Goal: Task Accomplishment & Management: Complete application form

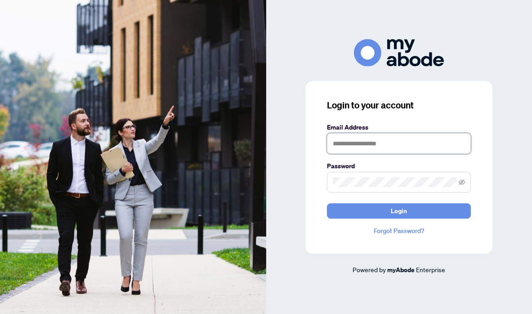
type input "**********"
click at [399, 210] on button "Login" at bounding box center [399, 210] width 144 height 15
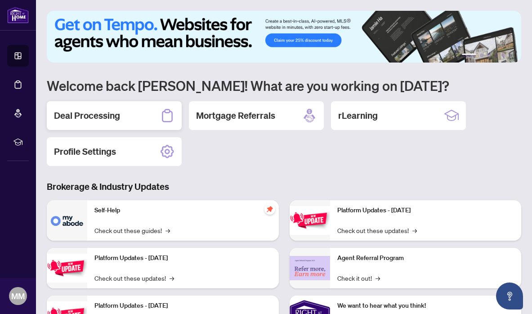
click at [86, 118] on h2 "Deal Processing" at bounding box center [87, 115] width 66 height 13
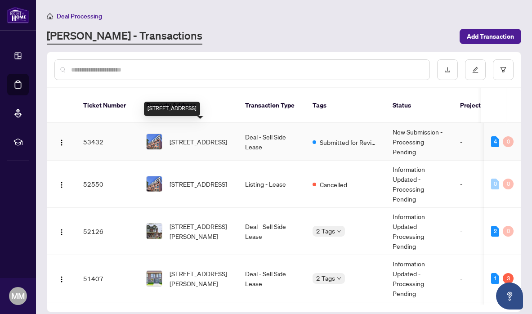
click at [189, 137] on span "[STREET_ADDRESS]" at bounding box center [198, 142] width 58 height 10
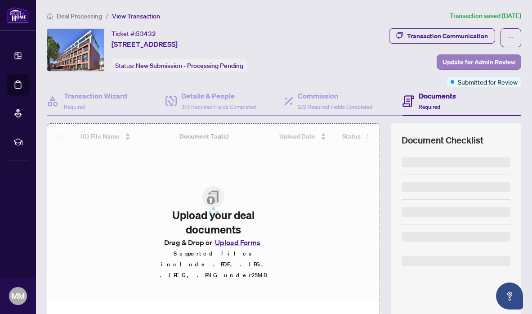
click at [479, 63] on span "Update for Admin Review" at bounding box center [478, 62] width 73 height 14
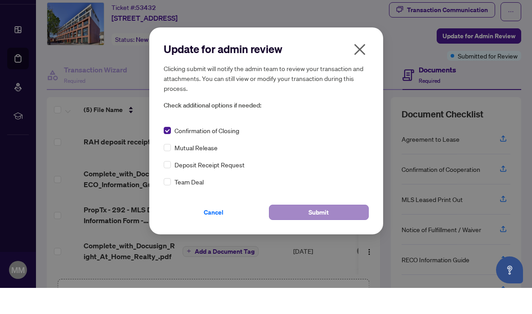
click at [294, 231] on button "Submit" at bounding box center [319, 238] width 100 height 15
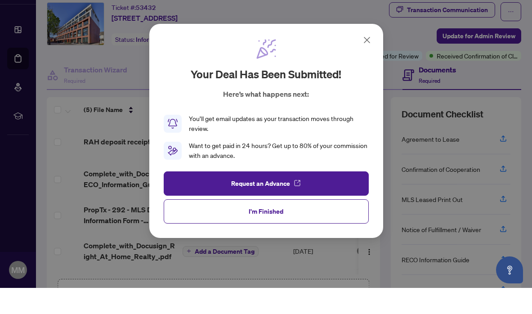
click at [294, 225] on button "I'm Finished" at bounding box center [266, 237] width 205 height 24
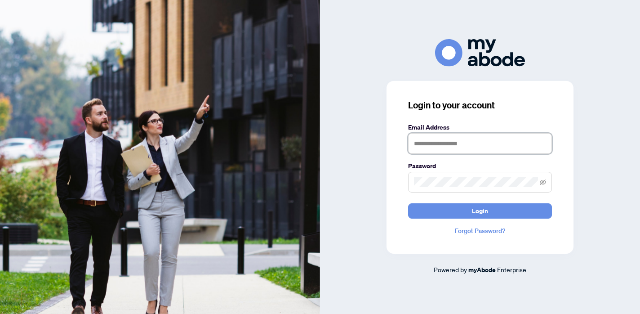
type input "**********"
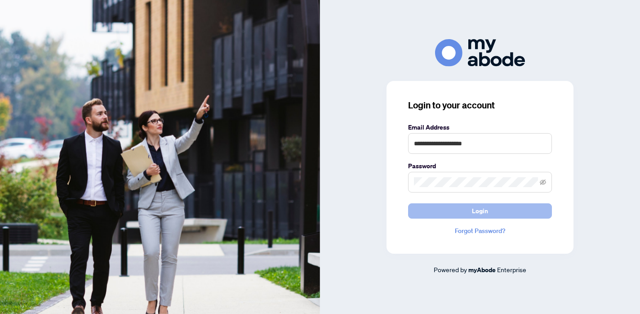
click at [448, 216] on button "Login" at bounding box center [480, 210] width 144 height 15
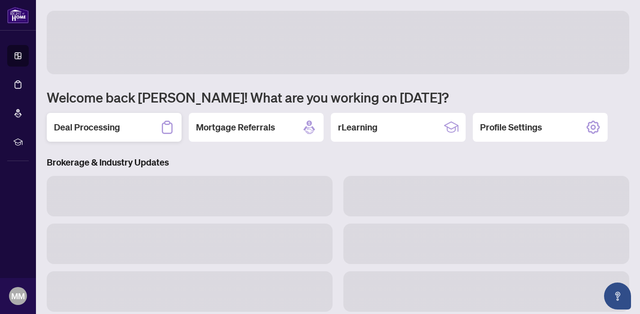
click at [86, 119] on div "Deal Processing" at bounding box center [114, 127] width 135 height 29
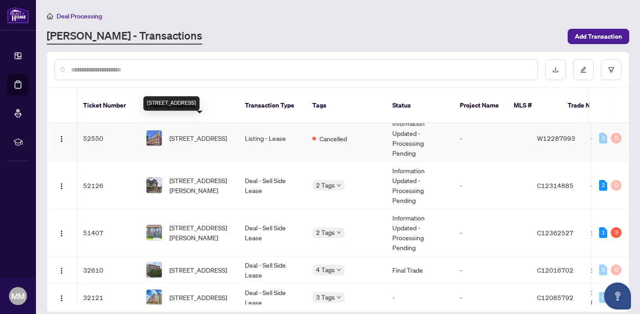
scroll to position [0, 0]
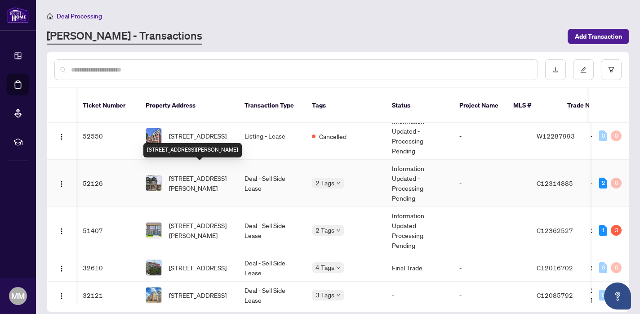
click at [211, 178] on span "[STREET_ADDRESS][PERSON_NAME]" at bounding box center [199, 183] width 61 height 20
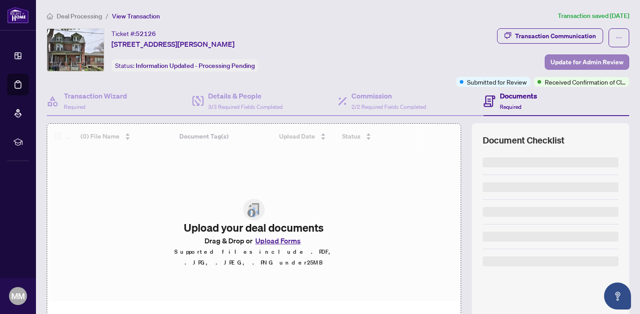
click at [574, 62] on span "Update for Admin Review" at bounding box center [586, 62] width 73 height 14
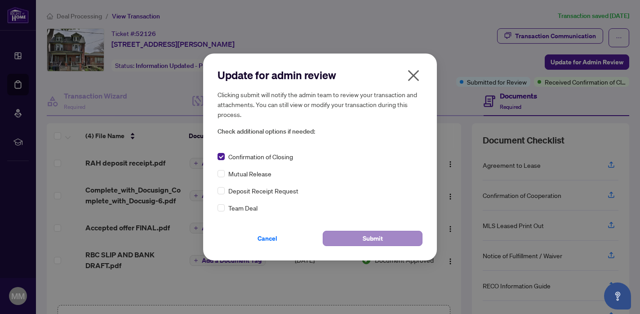
click at [367, 236] on span "Submit" at bounding box center [373, 238] width 20 height 14
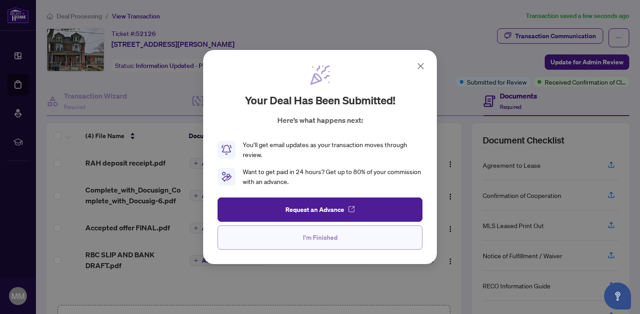
click at [331, 239] on span "I'm Finished" at bounding box center [320, 237] width 35 height 14
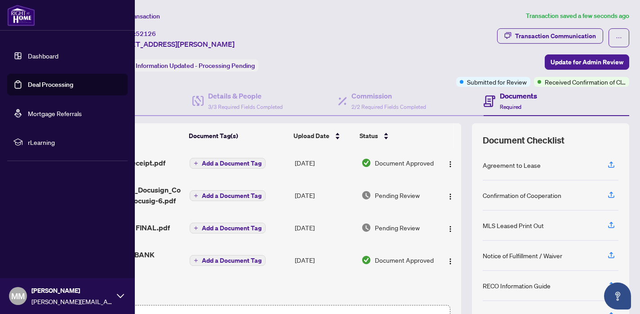
click at [31, 56] on link "Dashboard" at bounding box center [43, 56] width 31 height 8
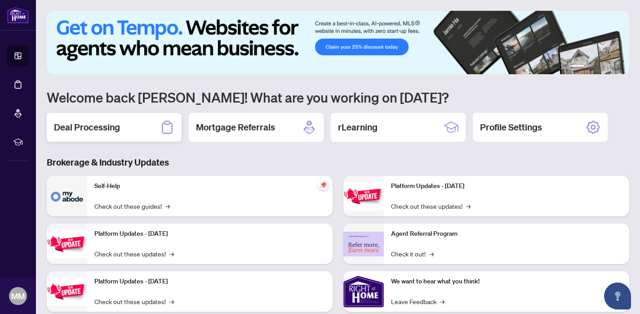
click at [117, 127] on h2 "Deal Processing" at bounding box center [87, 127] width 66 height 13
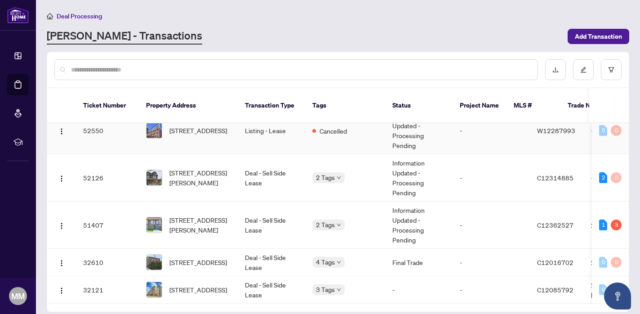
scroll to position [64, 0]
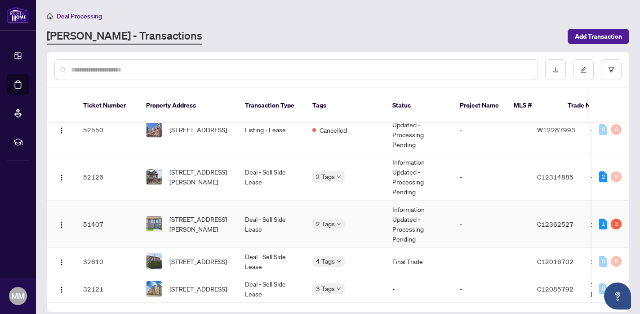
click at [290, 213] on td "Deal - Sell Side Lease" at bounding box center [271, 223] width 67 height 47
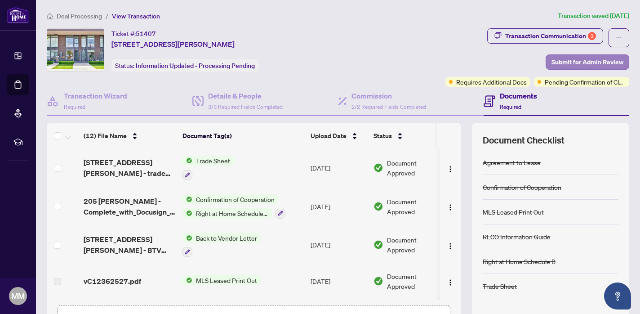
click at [568, 58] on span "Submit for Admin Review" at bounding box center [587, 62] width 72 height 14
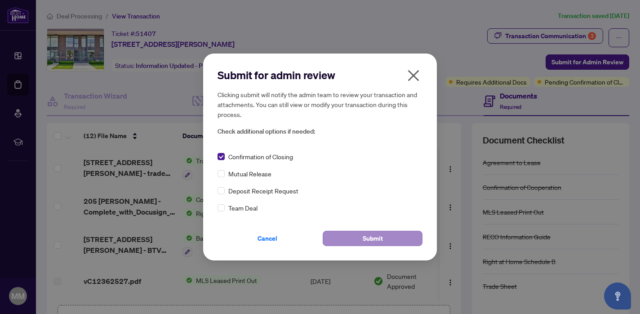
click at [368, 235] on span "Submit" at bounding box center [373, 238] width 20 height 14
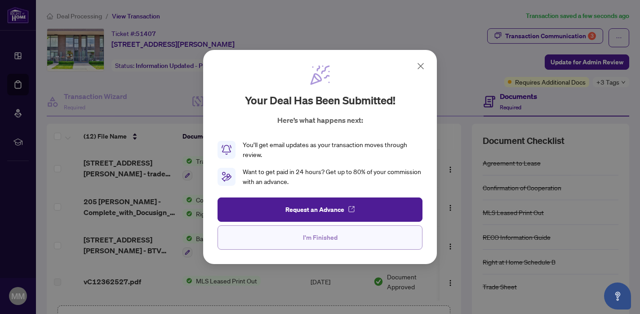
click at [299, 233] on button "I'm Finished" at bounding box center [320, 237] width 205 height 24
